Goal: Find specific page/section: Find specific page/section

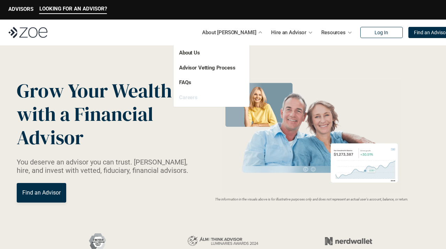
click at [184, 98] on link "Careers" at bounding box center [188, 97] width 18 height 6
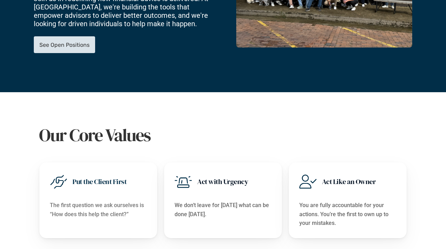
click at [78, 38] on link "See Open Positions" at bounding box center [64, 44] width 61 height 17
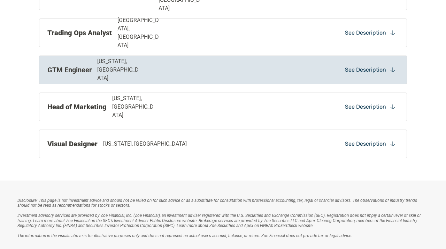
scroll to position [649, 0]
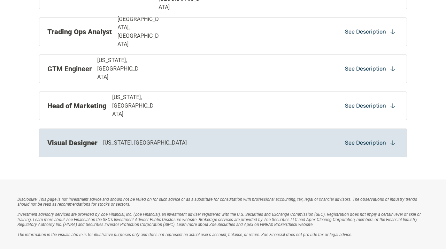
click at [90, 147] on p "Visual Designer" at bounding box center [72, 142] width 50 height 10
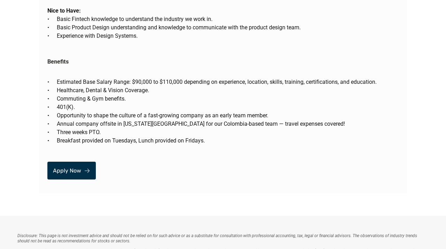
scroll to position [1427, 0]
click at [78, 162] on link "Apply Now" at bounding box center [71, 171] width 48 height 18
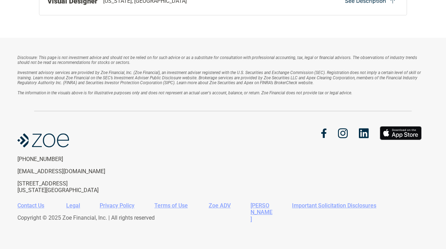
scroll to position [791, 0]
